Goal: Information Seeking & Learning: Learn about a topic

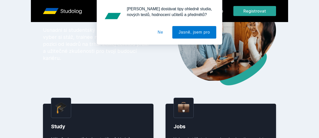
scroll to position [25, 0]
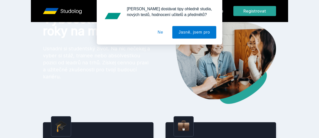
click at [254, 14] on div "[PERSON_NAME] dostávat tipy ohledně studia, nových testů, hodnocení učitelů a p…" at bounding box center [159, 22] width 319 height 45
click at [248, 10] on div "[PERSON_NAME] dostávat tipy ohledně studia, nových testů, hodnocení učitelů a p…" at bounding box center [159, 22] width 319 height 45
click at [166, 30] on button "Ne" at bounding box center [160, 32] width 18 height 13
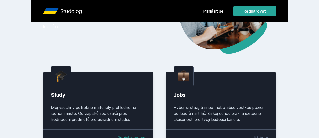
click at [43, 80] on div "Study Měj všechny potřebné materiály přehledně na jednom místě. Od zápisků spol…" at bounding box center [98, 109] width 110 height 75
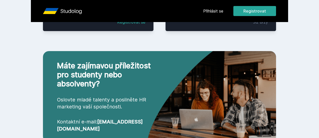
scroll to position [210, 0]
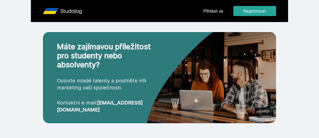
click at [223, 10] on link "Přihlásit se" at bounding box center [213, 11] width 20 height 6
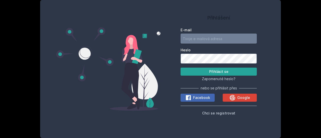
click at [192, 39] on input "E-mail" at bounding box center [219, 39] width 76 height 10
type input "[EMAIL_ADDRESS][DOMAIN_NAME]"
click at [181, 68] on button "Přihlásit se" at bounding box center [219, 72] width 76 height 8
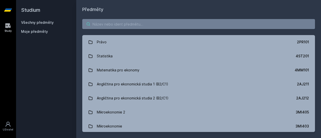
click at [106, 23] on input "search" at bounding box center [198, 24] width 233 height 10
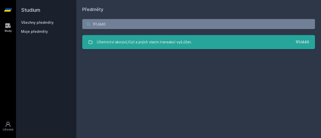
type input "1FU440"
drag, startPoint x: 211, startPoint y: 48, endPoint x: 201, endPoint y: 46, distance: 10.0
click at [211, 48] on link "Účetnictví akvizicí,fúzí a jiných vlastn.transakcí-vyš.účet. 1FU440" at bounding box center [198, 42] width 233 height 14
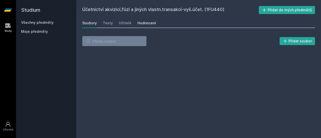
click at [141, 23] on div "Hodnocení" at bounding box center [147, 23] width 19 height 5
